Goal: Task Accomplishment & Management: Complete application form

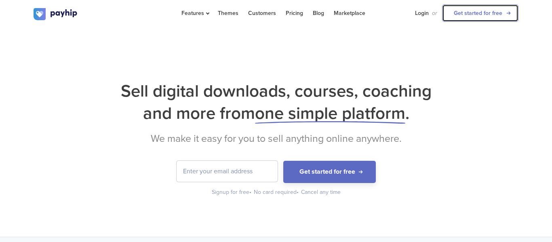
click at [476, 7] on link "Get started for free" at bounding box center [480, 12] width 76 height 17
click at [214, 167] on input "email" at bounding box center [227, 171] width 101 height 21
type input "[EMAIL_ADDRESS][DOMAIN_NAME]"
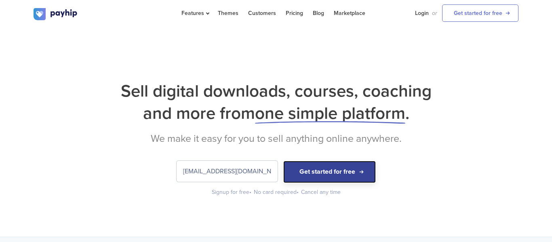
click at [308, 181] on button "Get started for free" at bounding box center [329, 172] width 93 height 22
